Goal: Task Accomplishment & Management: Manage account settings

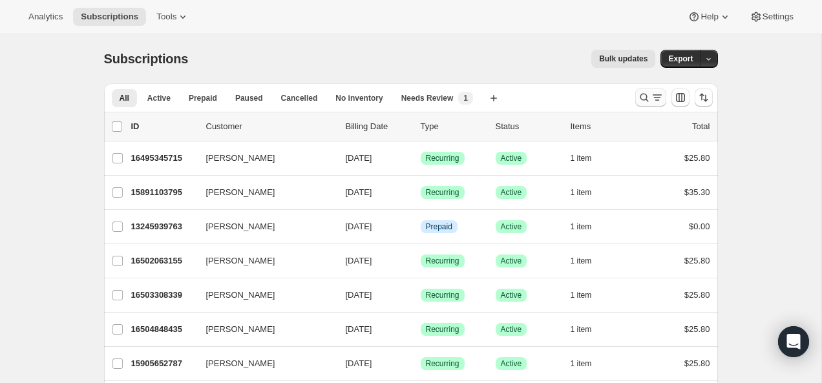
click at [644, 96] on icon "Search and filter results" at bounding box center [644, 97] width 13 height 13
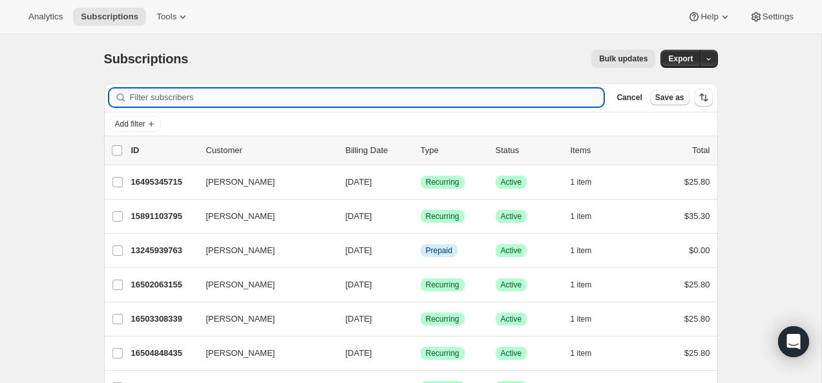
click at [491, 97] on input "Filter subscribers" at bounding box center [367, 98] width 475 height 18
type input "Dung Hanh Nguyen"
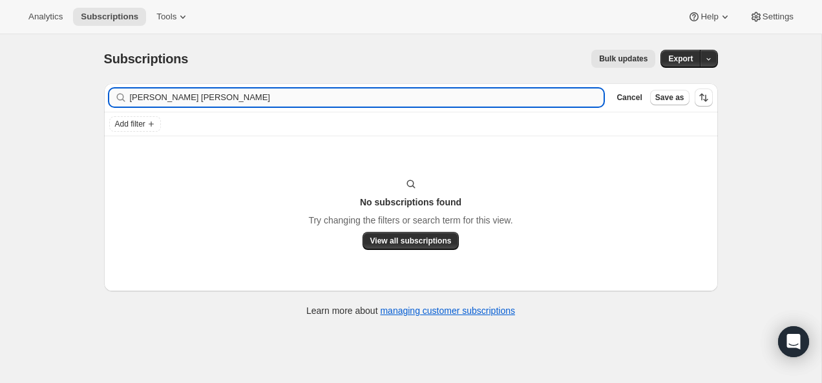
click at [238, 95] on input "Dung Hanh Nguyen" at bounding box center [367, 98] width 475 height 18
type input "D"
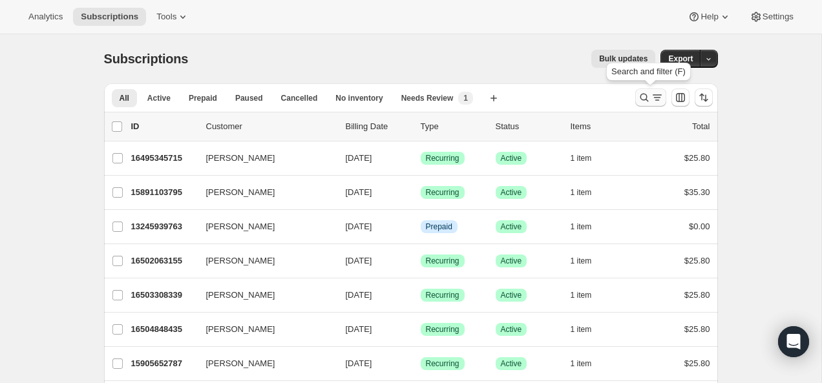
click at [644, 96] on icon "Search and filter results" at bounding box center [644, 97] width 13 height 13
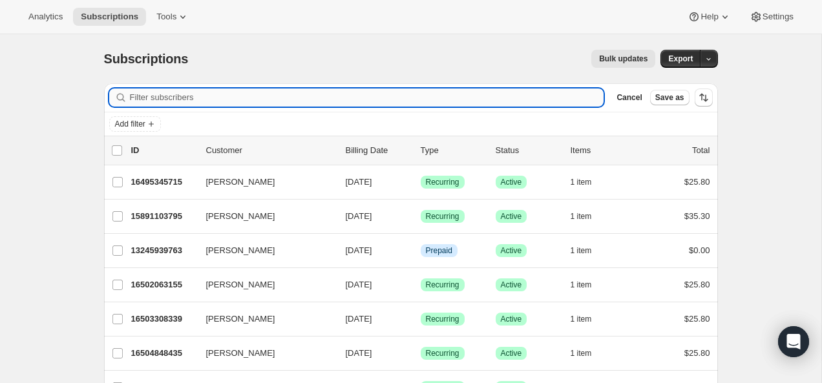
click at [489, 96] on input "Filter subscribers" at bounding box center [367, 98] width 475 height 18
type input "nguyen.dunghanh@gmail.com"
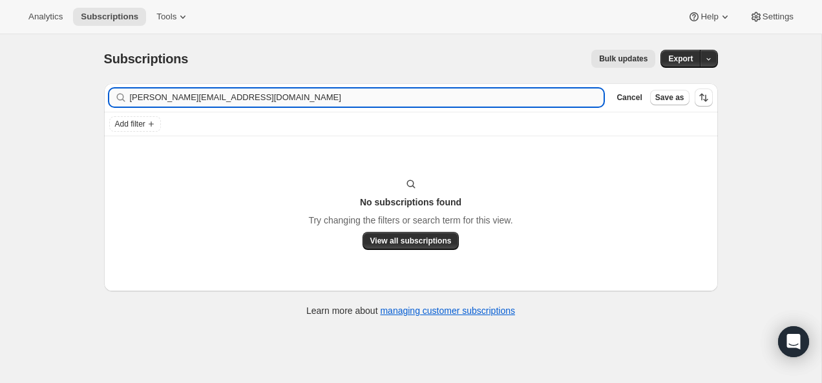
click at [423, 96] on input "nguyen.dunghanh@gmail.com" at bounding box center [367, 98] width 475 height 18
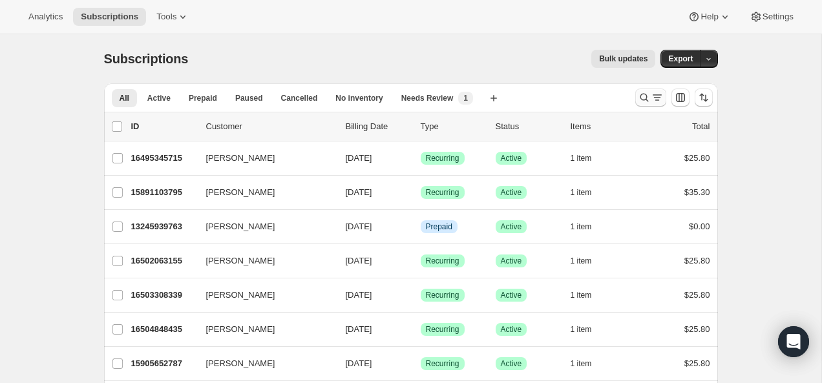
click at [647, 97] on icon "Search and filter results" at bounding box center [644, 97] width 13 height 13
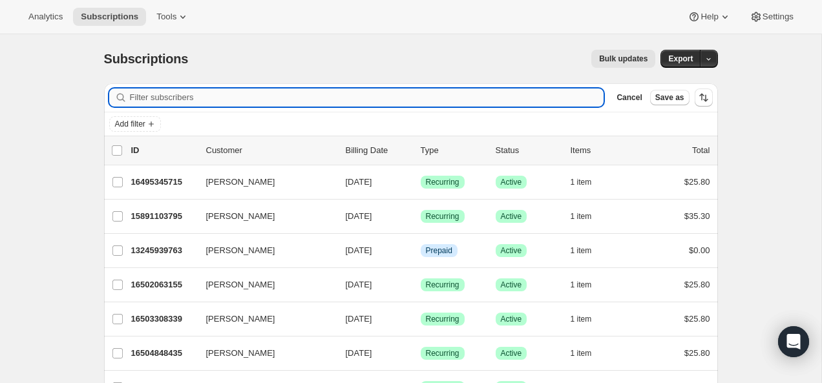
click at [459, 94] on input "Filter subscribers" at bounding box center [367, 98] width 475 height 18
paste input "liannemariebecic@gmail.com"
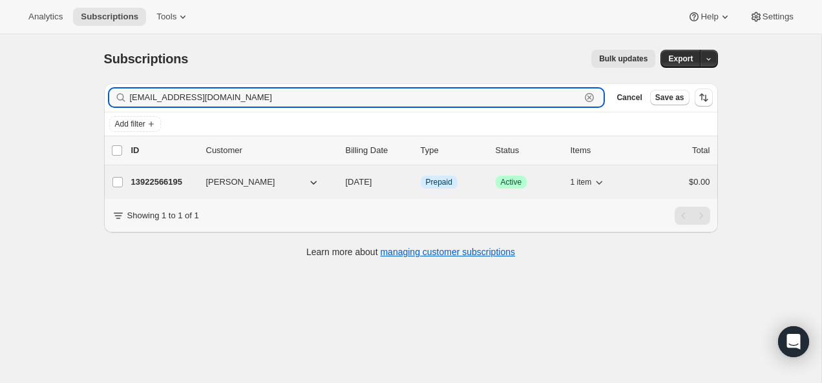
type input "liannemariebecic@gmail.com"
click at [153, 189] on div "13922566195 Lianne Becic 09/14/2025 Info Prepaid Success Active 1 item $0.00" at bounding box center [420, 182] width 579 height 18
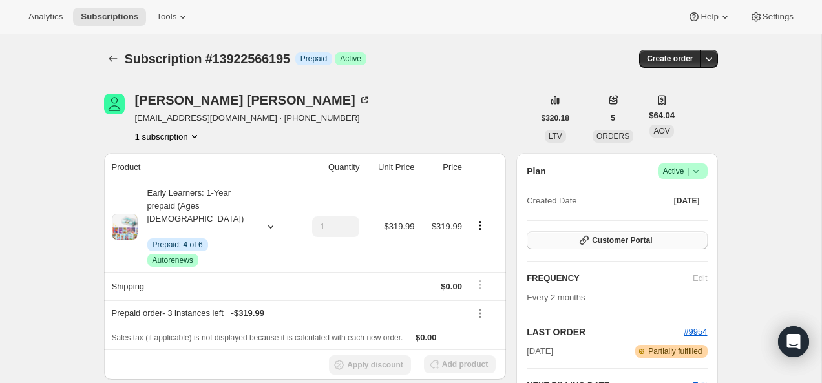
click at [584, 240] on icon "button" at bounding box center [584, 240] width 9 height 9
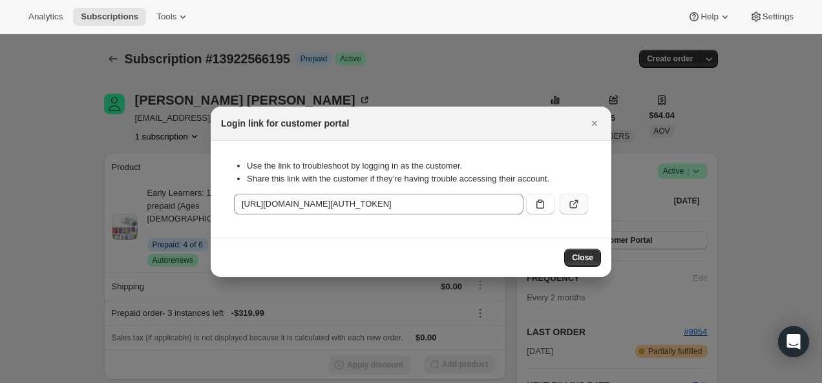
click at [576, 208] on icon ":rcd:" at bounding box center [574, 204] width 13 height 13
click at [592, 122] on icon "Close" at bounding box center [594, 123] width 13 height 13
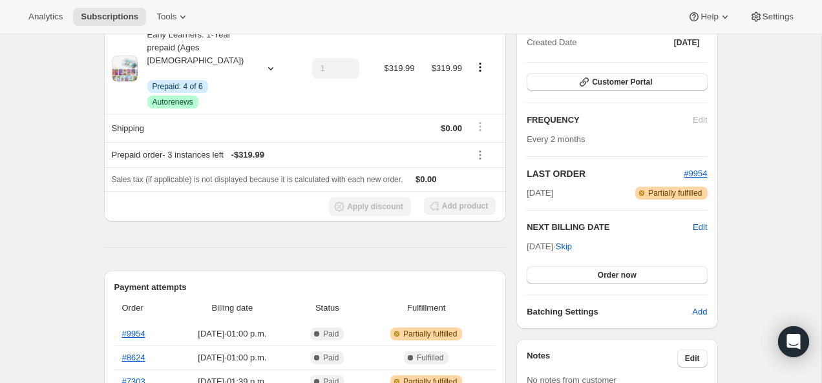
scroll to position [242, 0]
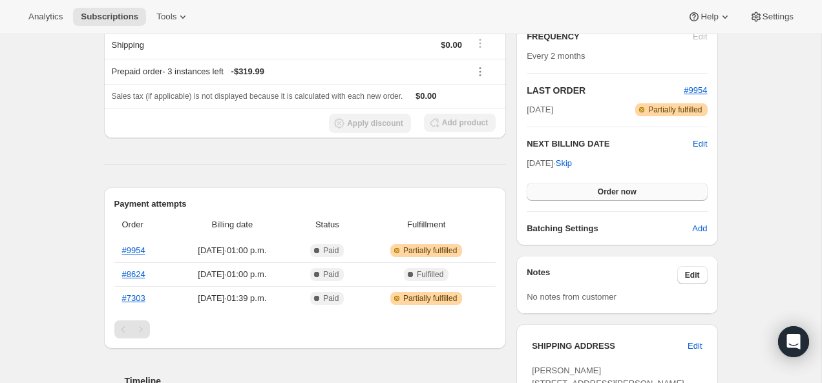
click at [582, 193] on button "Order now" at bounding box center [617, 192] width 180 height 18
click at [582, 193] on button "Click to confirm" at bounding box center [617, 192] width 180 height 18
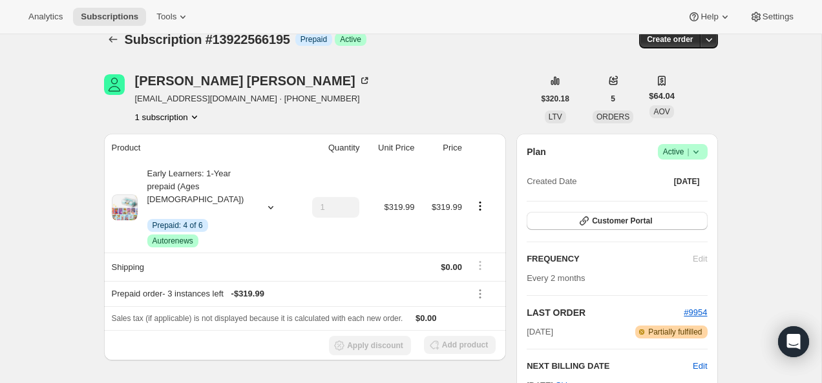
scroll to position [0, 0]
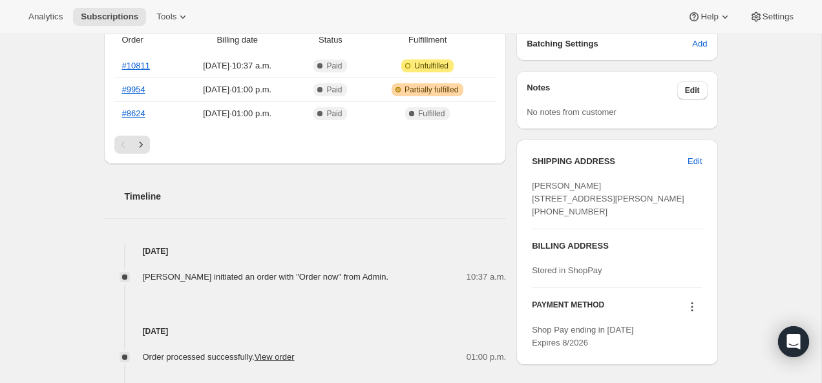
scroll to position [429, 0]
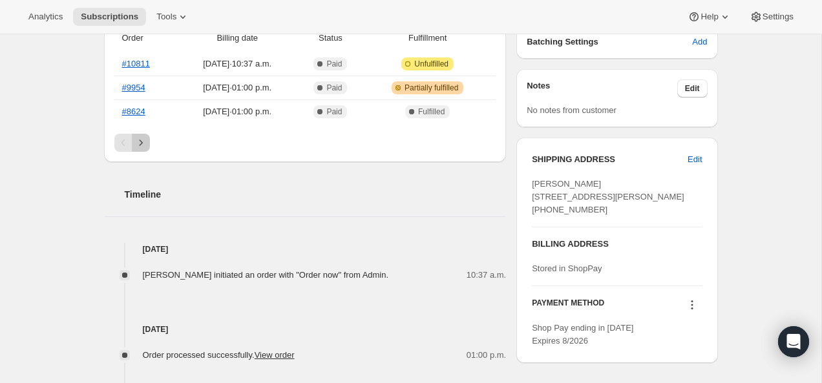
click at [149, 134] on button "Next" at bounding box center [141, 143] width 18 height 18
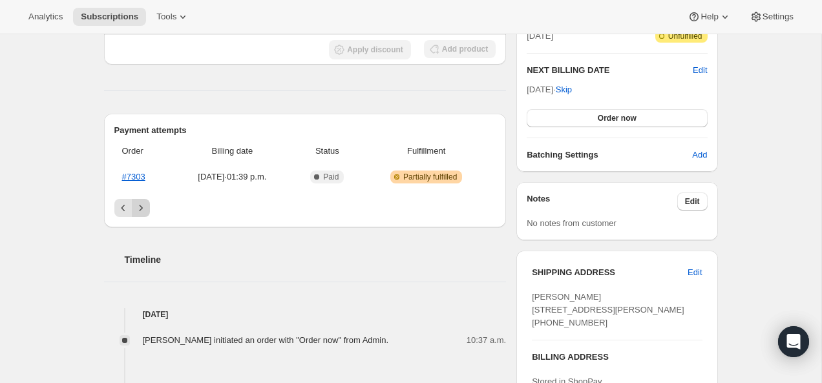
scroll to position [278, 0]
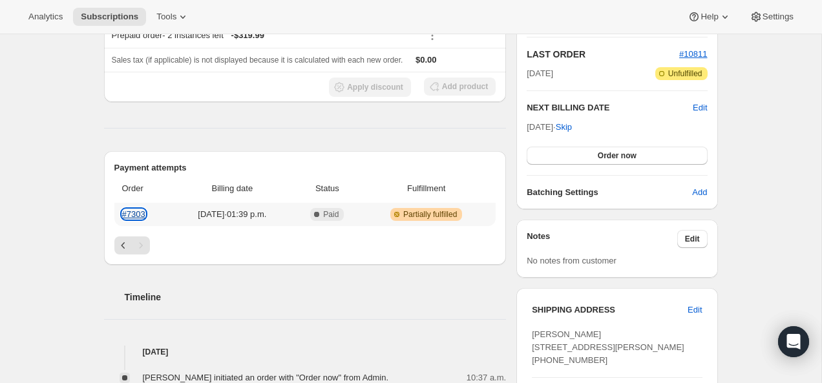
click at [144, 209] on link "#7303" at bounding box center [133, 214] width 23 height 10
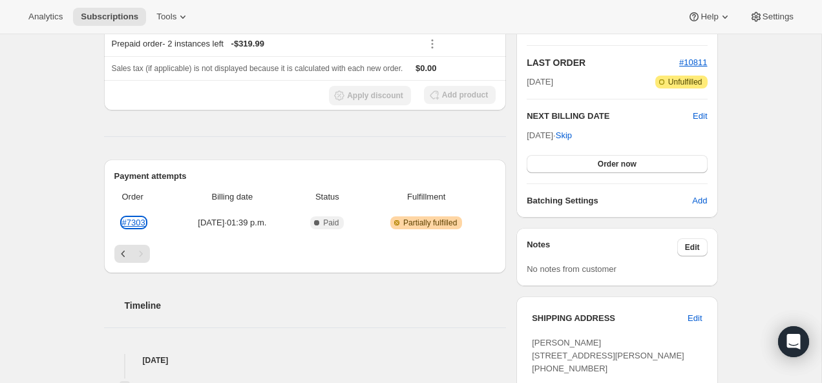
scroll to position [273, 0]
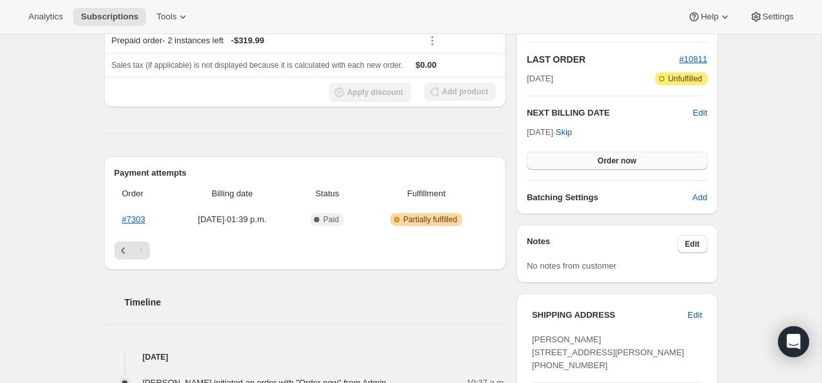
click at [601, 155] on button "Order now" at bounding box center [617, 161] width 180 height 18
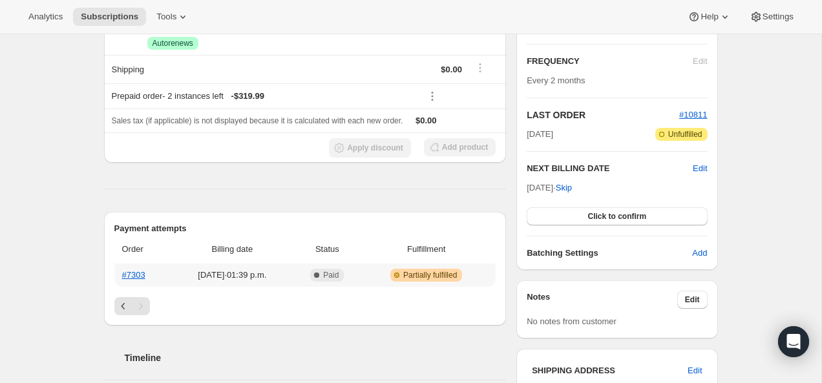
scroll to position [219, 0]
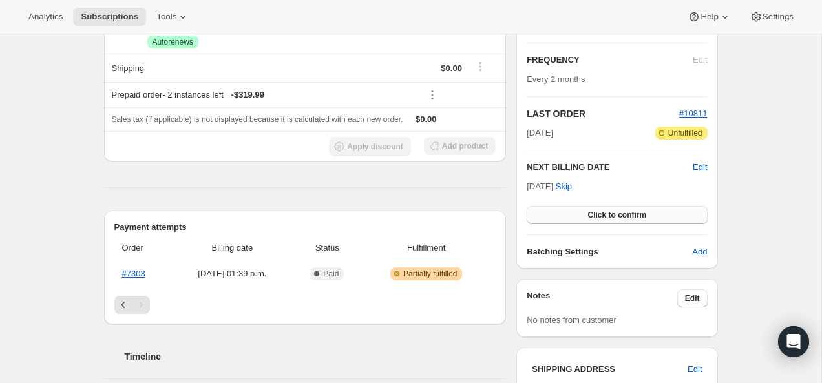
click at [601, 206] on button "Click to confirm" at bounding box center [617, 215] width 180 height 18
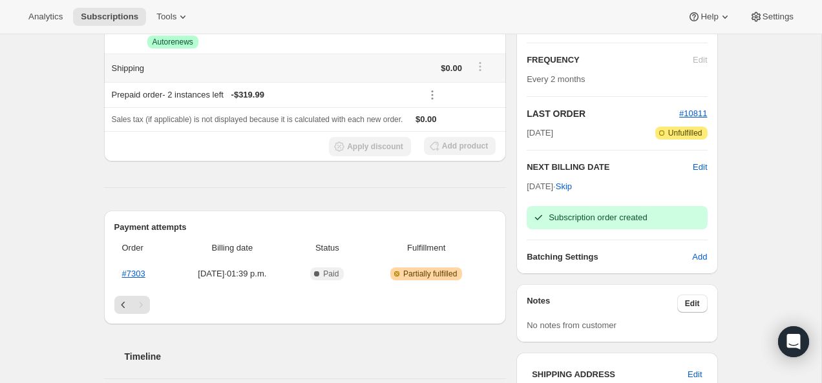
scroll to position [0, 0]
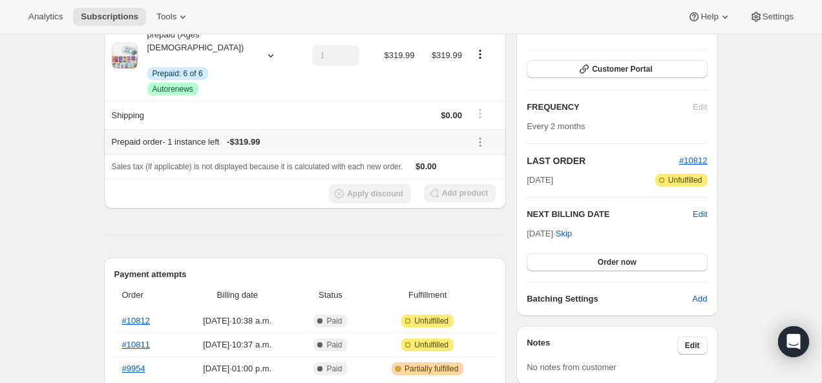
scroll to position [169, 0]
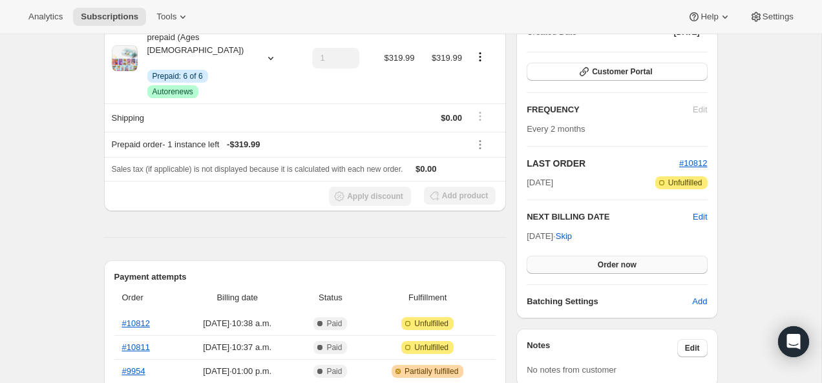
click at [559, 259] on button "Order now" at bounding box center [617, 265] width 180 height 18
click at [559, 259] on button "Click to confirm" at bounding box center [617, 265] width 180 height 18
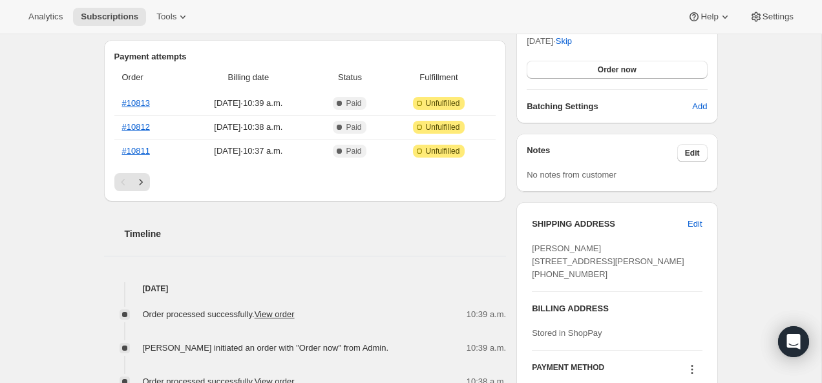
scroll to position [362, 0]
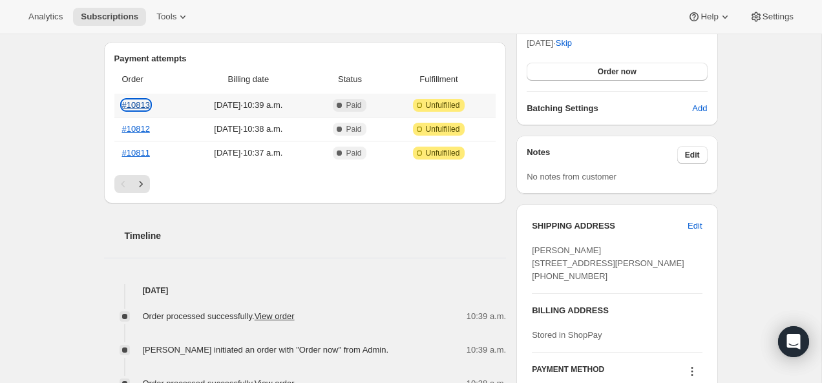
click at [134, 100] on link "#10813" at bounding box center [136, 105] width 28 height 10
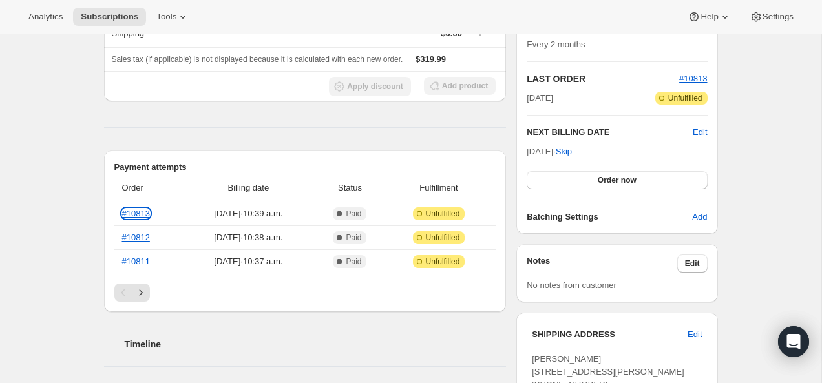
scroll to position [251, 0]
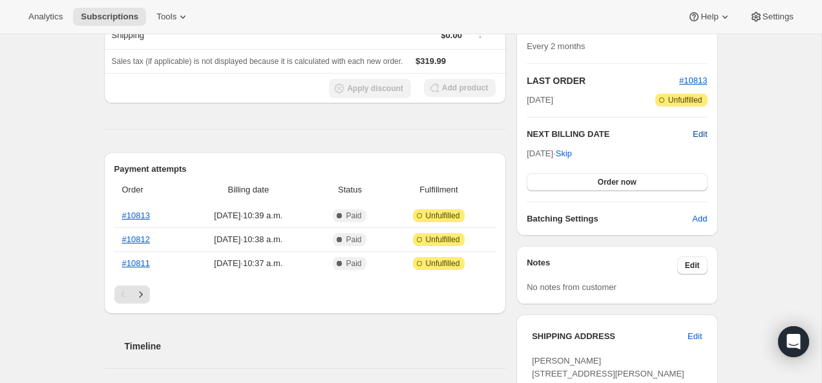
click at [699, 132] on span "Edit" at bounding box center [700, 134] width 14 height 13
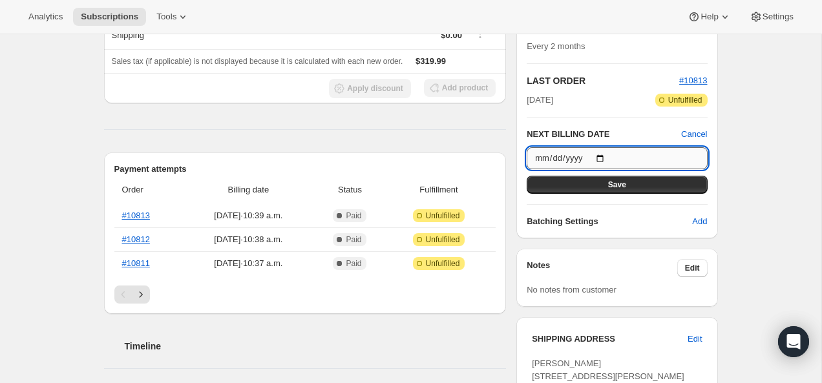
click at [606, 155] on input "2025-11-02" at bounding box center [617, 158] width 180 height 22
type input "2026-10-02"
click at [628, 182] on button "Save" at bounding box center [617, 185] width 180 height 18
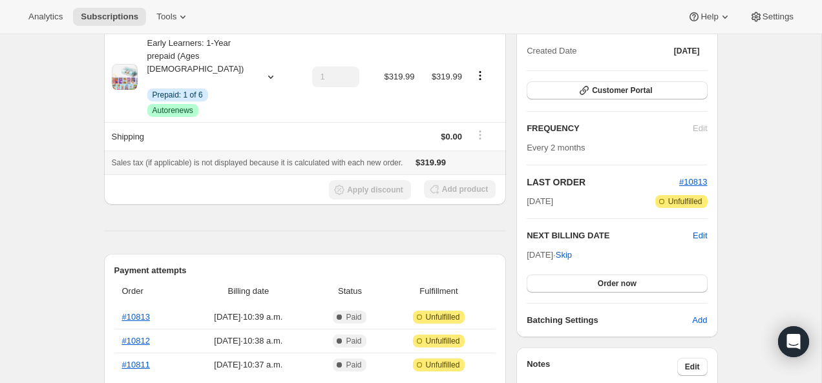
scroll to position [222, 0]
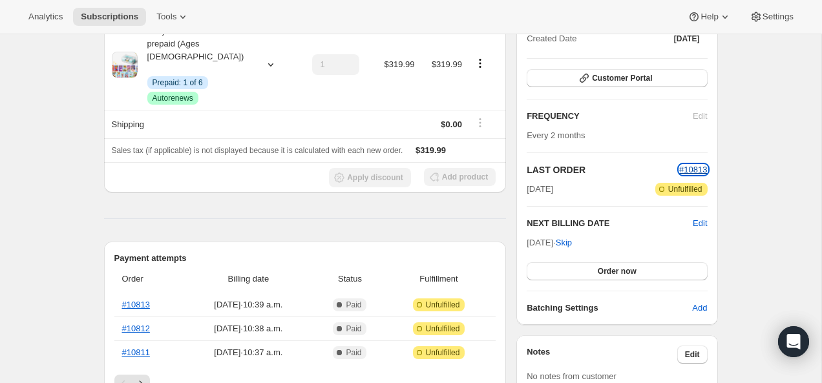
click at [701, 171] on span "#10813" at bounding box center [693, 170] width 28 height 10
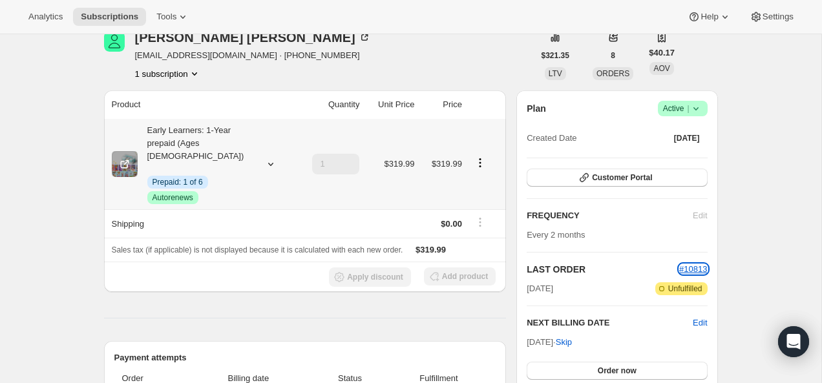
scroll to position [0, 0]
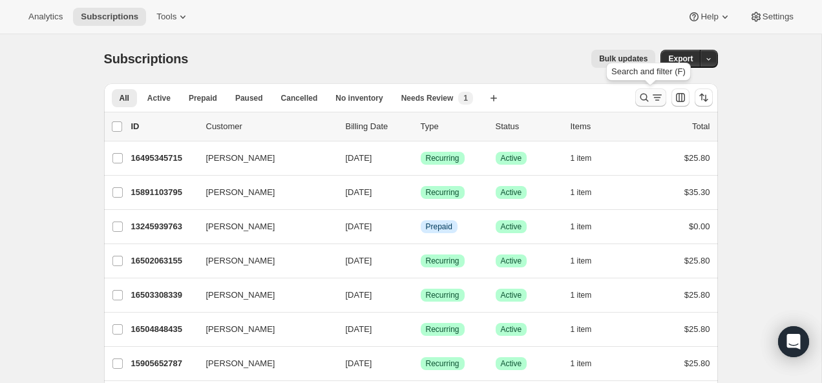
click at [646, 92] on icon "Search and filter results" at bounding box center [644, 97] width 13 height 13
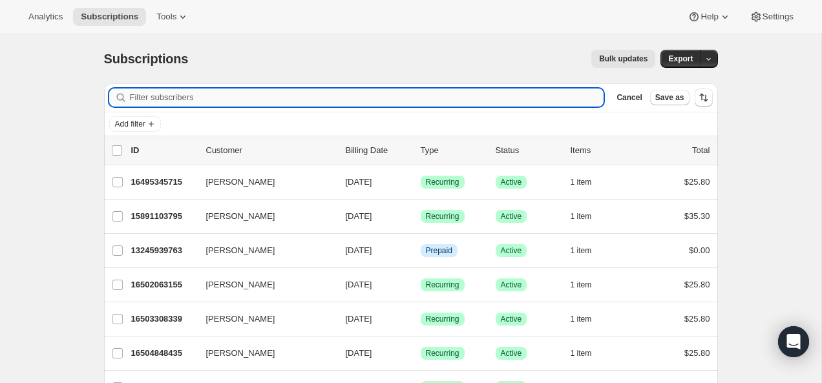
click at [507, 96] on input "Filter subscribers" at bounding box center [367, 98] width 475 height 18
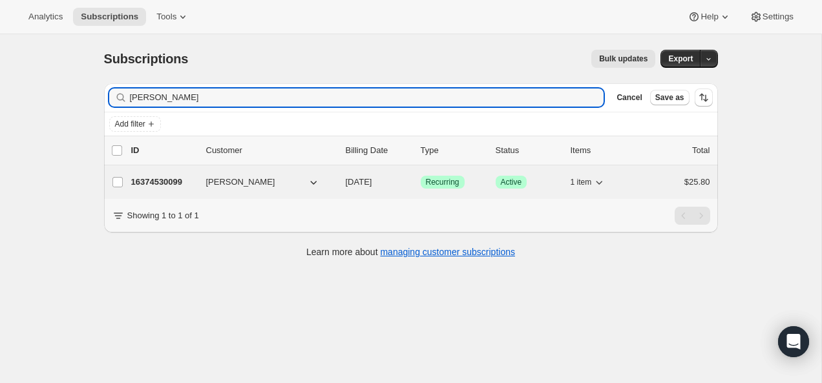
type input "[PERSON_NAME]"
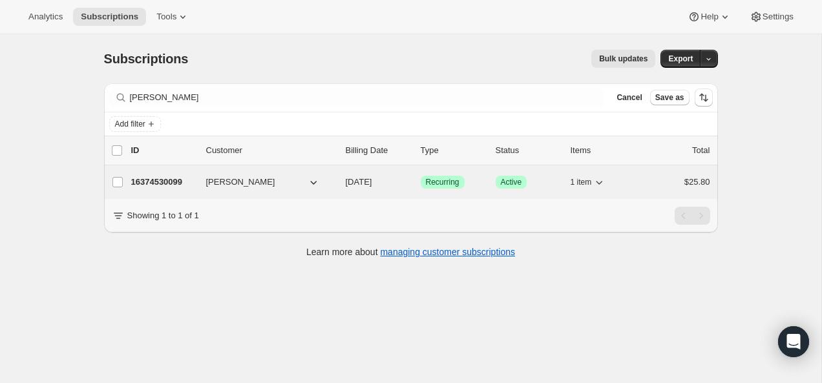
click at [165, 185] on p "16374530099" at bounding box center [163, 182] width 65 height 13
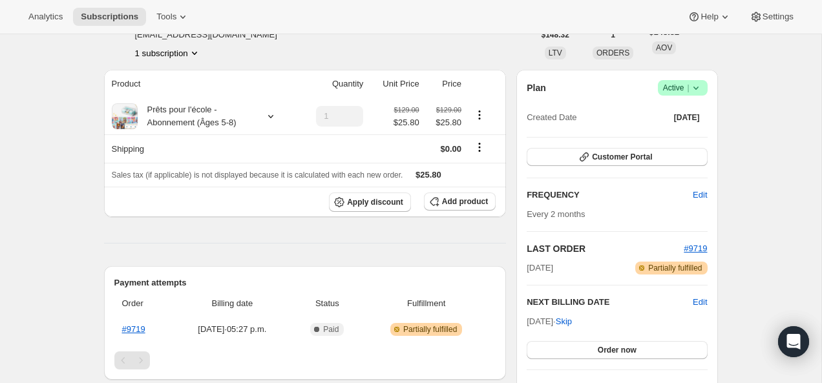
scroll to position [102, 0]
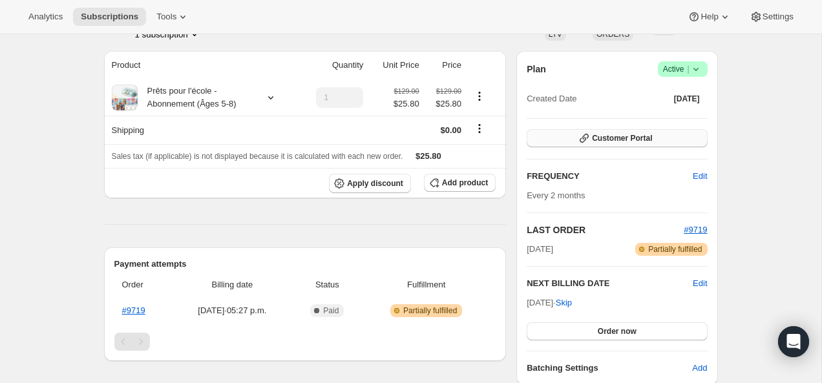
click at [612, 140] on span "Customer Portal" at bounding box center [622, 138] width 60 height 10
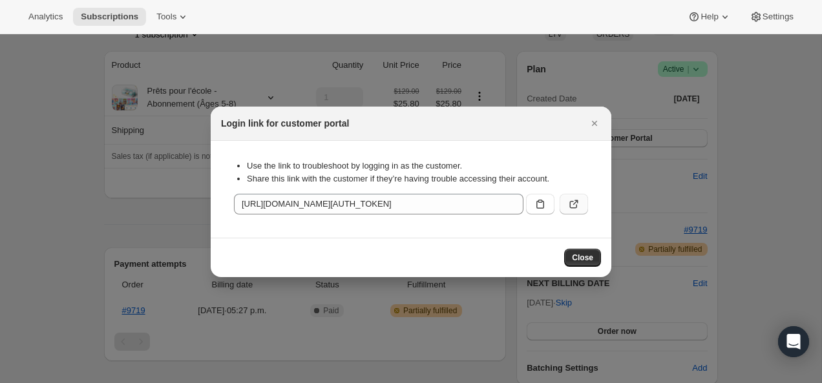
click at [573, 202] on icon ":rcc:" at bounding box center [574, 204] width 13 height 13
click at [590, 121] on icon "Close" at bounding box center [594, 123] width 13 height 13
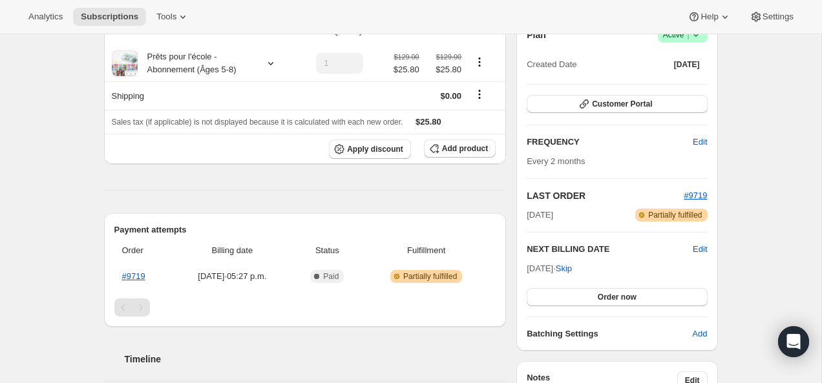
scroll to position [142, 0]
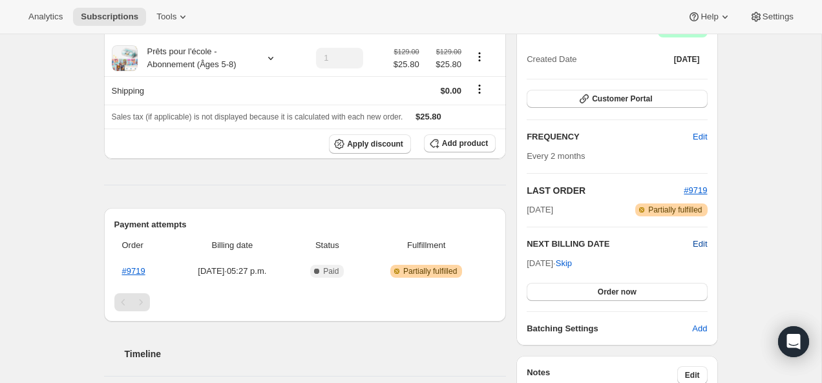
click at [694, 242] on span "Edit" at bounding box center [700, 244] width 14 height 13
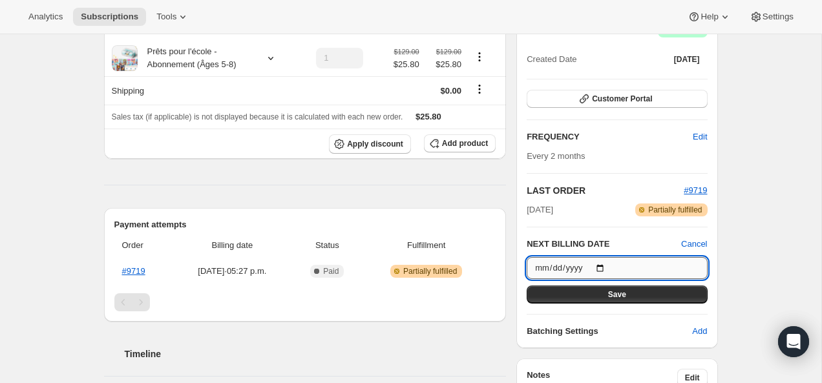
click at [601, 266] on input "[DATE]" at bounding box center [617, 268] width 180 height 22
type input "[DATE]"
click at [614, 287] on button "Save" at bounding box center [617, 295] width 180 height 18
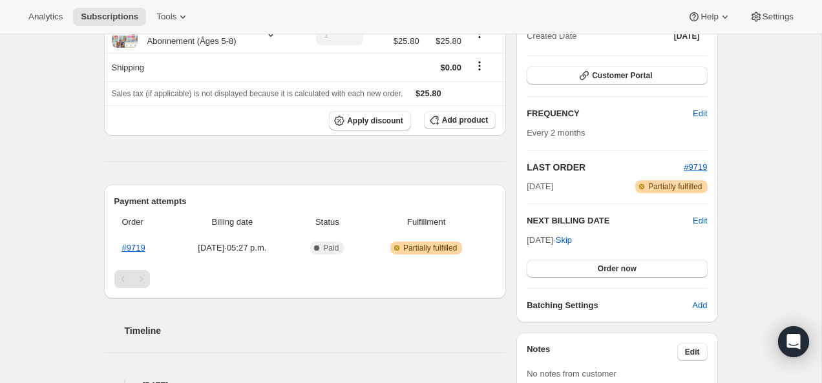
scroll to position [228, 0]
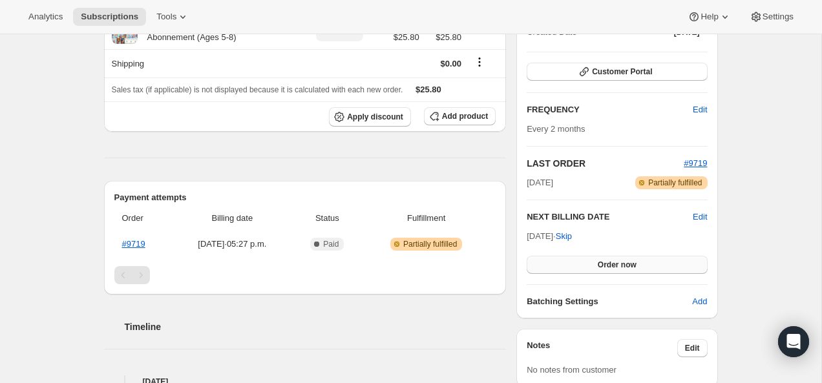
click at [582, 266] on button "Order now" at bounding box center [617, 265] width 180 height 18
click at [582, 266] on button "Click to confirm" at bounding box center [617, 265] width 180 height 18
